Goal: Information Seeking & Learning: Find specific fact

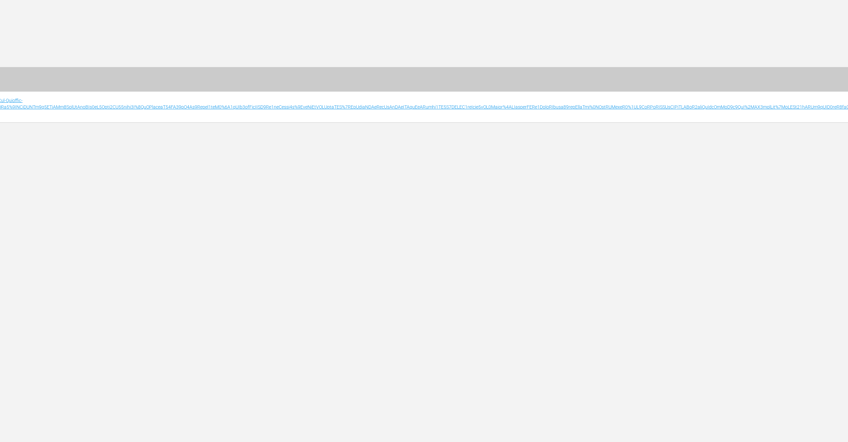
scroll to position [0, 889]
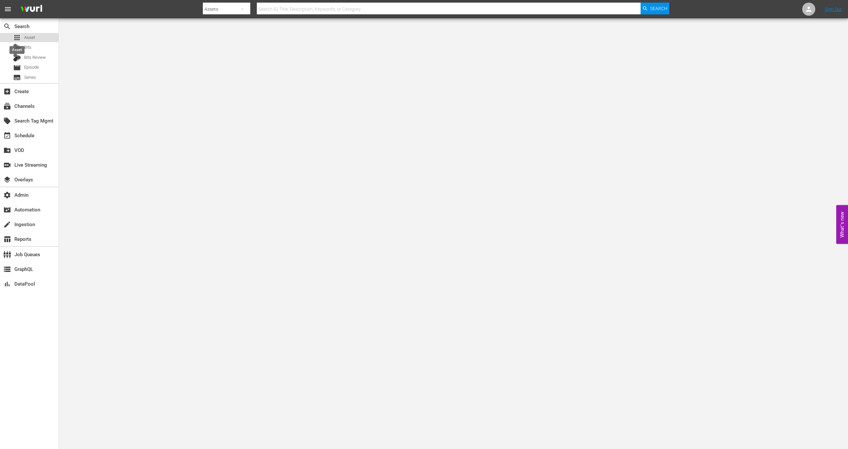
click at [21, 35] on span "apps" at bounding box center [17, 38] width 8 height 8
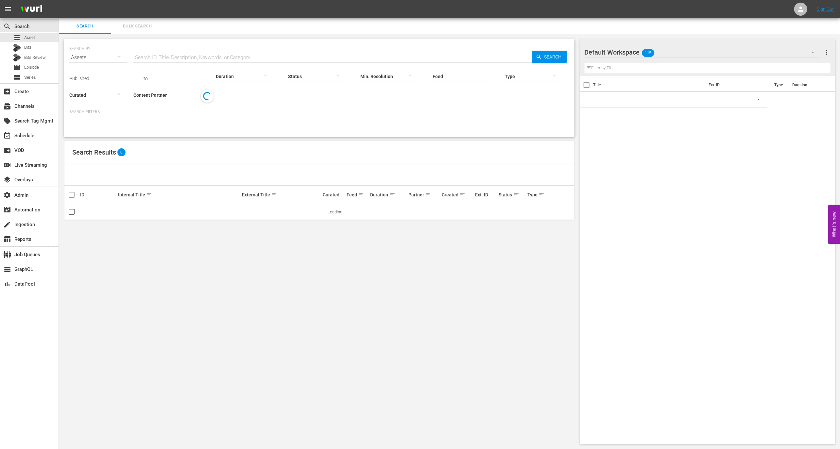
click at [174, 60] on input "text" at bounding box center [332, 58] width 399 height 16
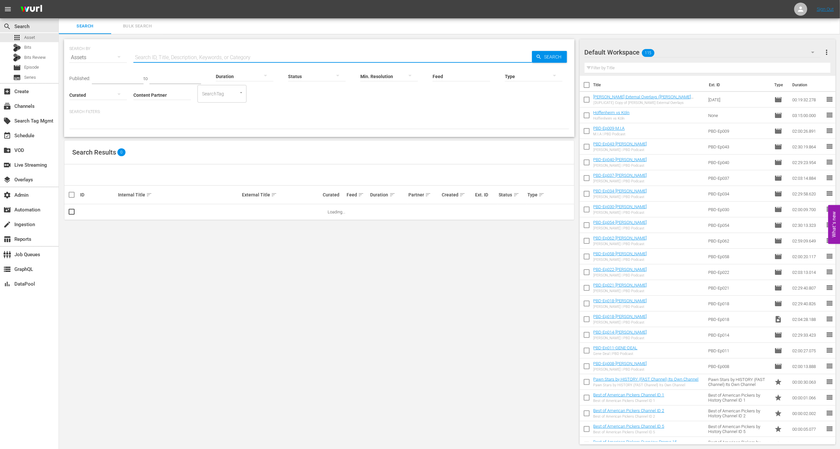
paste input "128180941"
type input "128180941"
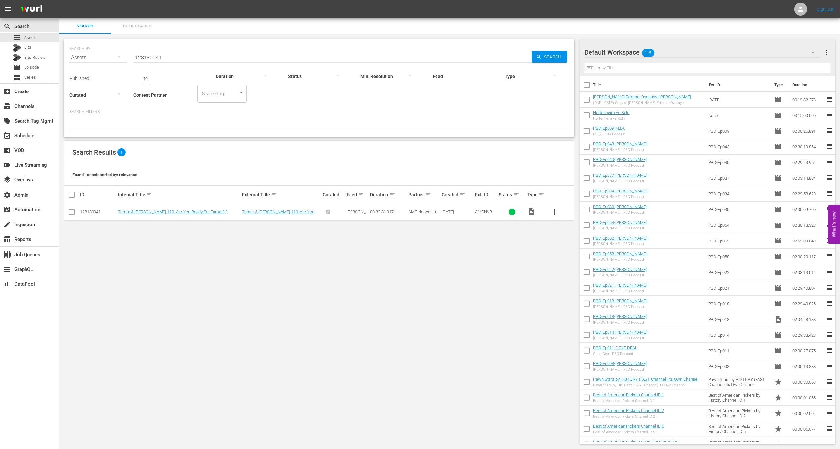
click at [145, 208] on td "Tamar & [PERSON_NAME] 110: Are You Ready For Tamar?!?" at bounding box center [179, 212] width 124 height 16
click at [146, 211] on link "Tamar & [PERSON_NAME] 110: Are You Ready For Tamar?!?" at bounding box center [173, 212] width 110 height 5
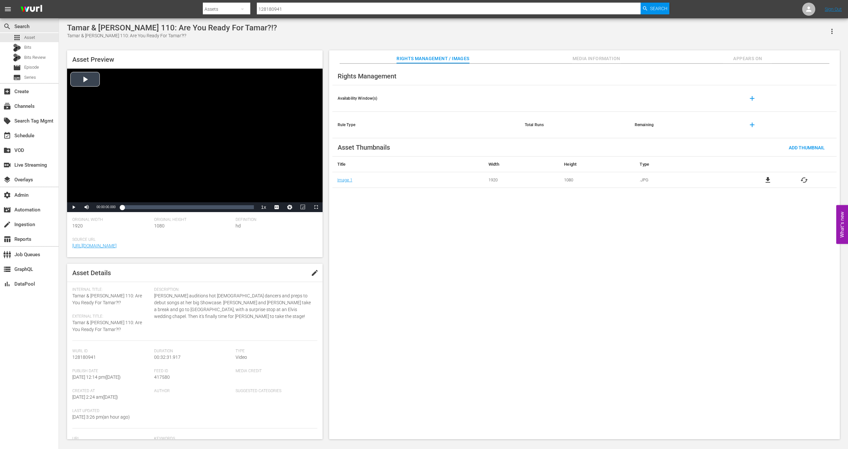
click at [218, 176] on div "Video Player" at bounding box center [194, 136] width 255 height 134
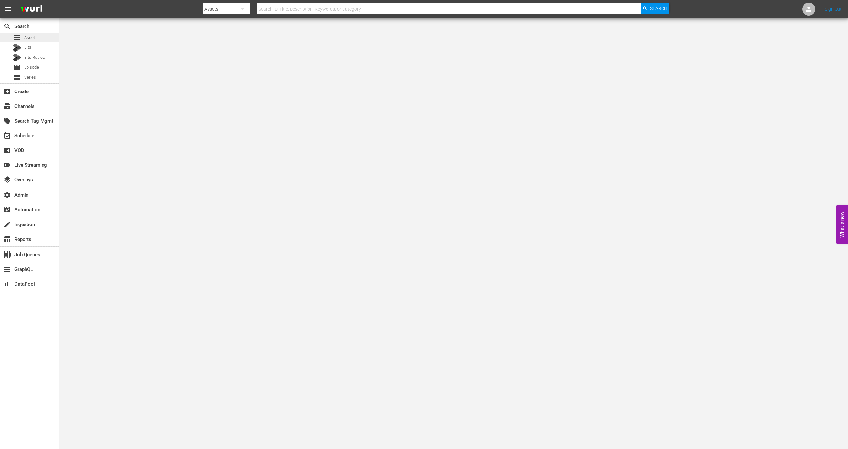
click at [52, 39] on div "apps Asset" at bounding box center [29, 37] width 59 height 9
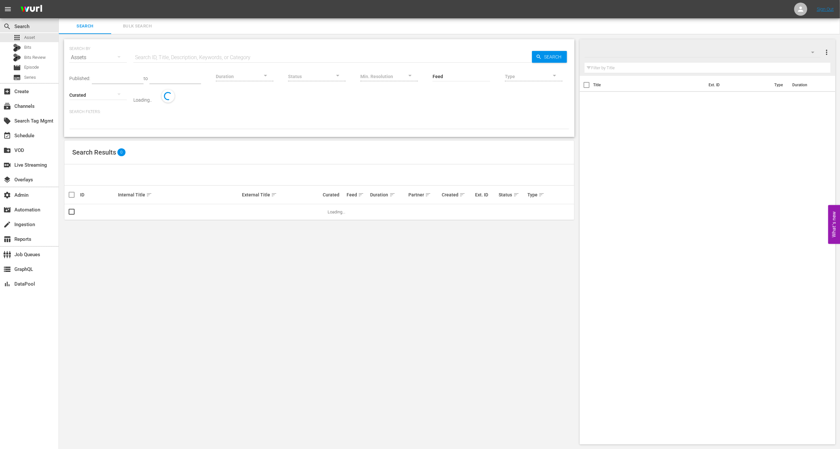
click at [245, 62] on div "Duration" at bounding box center [245, 72] width 58 height 24
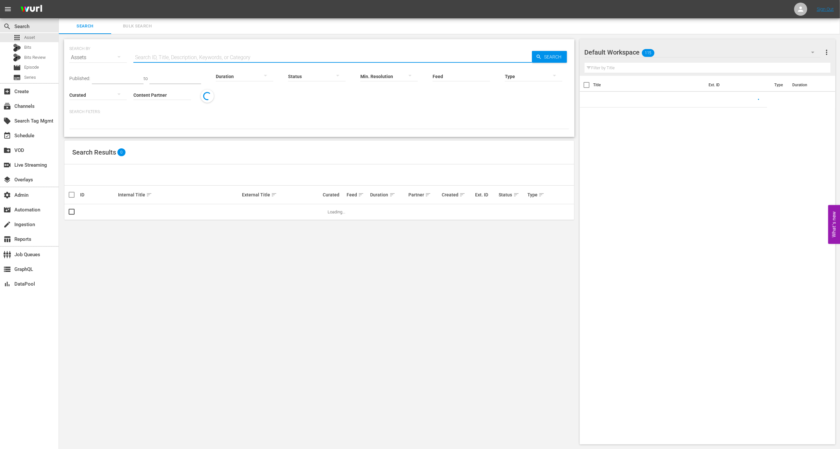
click at [242, 55] on input "text" at bounding box center [332, 58] width 399 height 16
paste input "128180941"
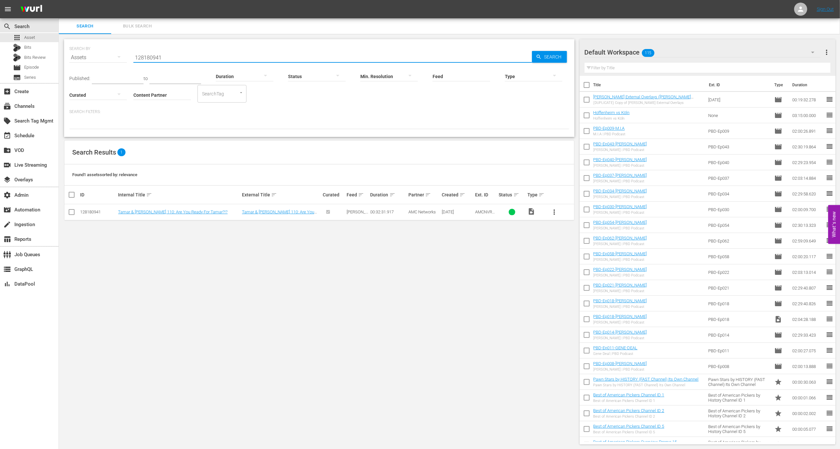
type input "128180941"
click at [425, 210] on span "AMC Networks" at bounding box center [421, 212] width 27 height 5
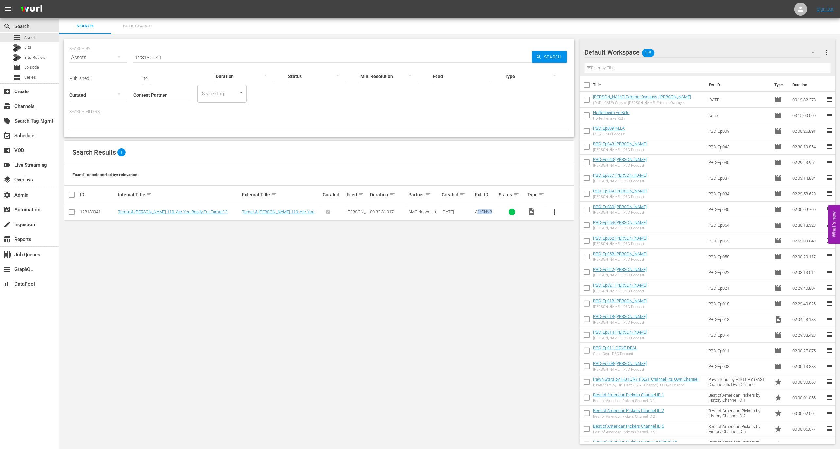
click at [478, 214] on td "AMCNVR0000005578" at bounding box center [486, 212] width 24 height 16
click at [478, 212] on span "AMCNVR0000005578" at bounding box center [486, 215] width 22 height 10
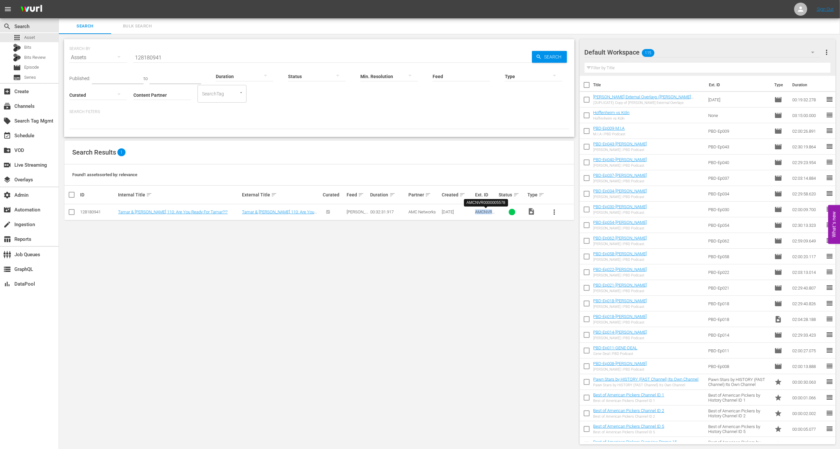
copy span "AMCNVR0000005578"
